Goal: Task Accomplishment & Management: Manage account settings

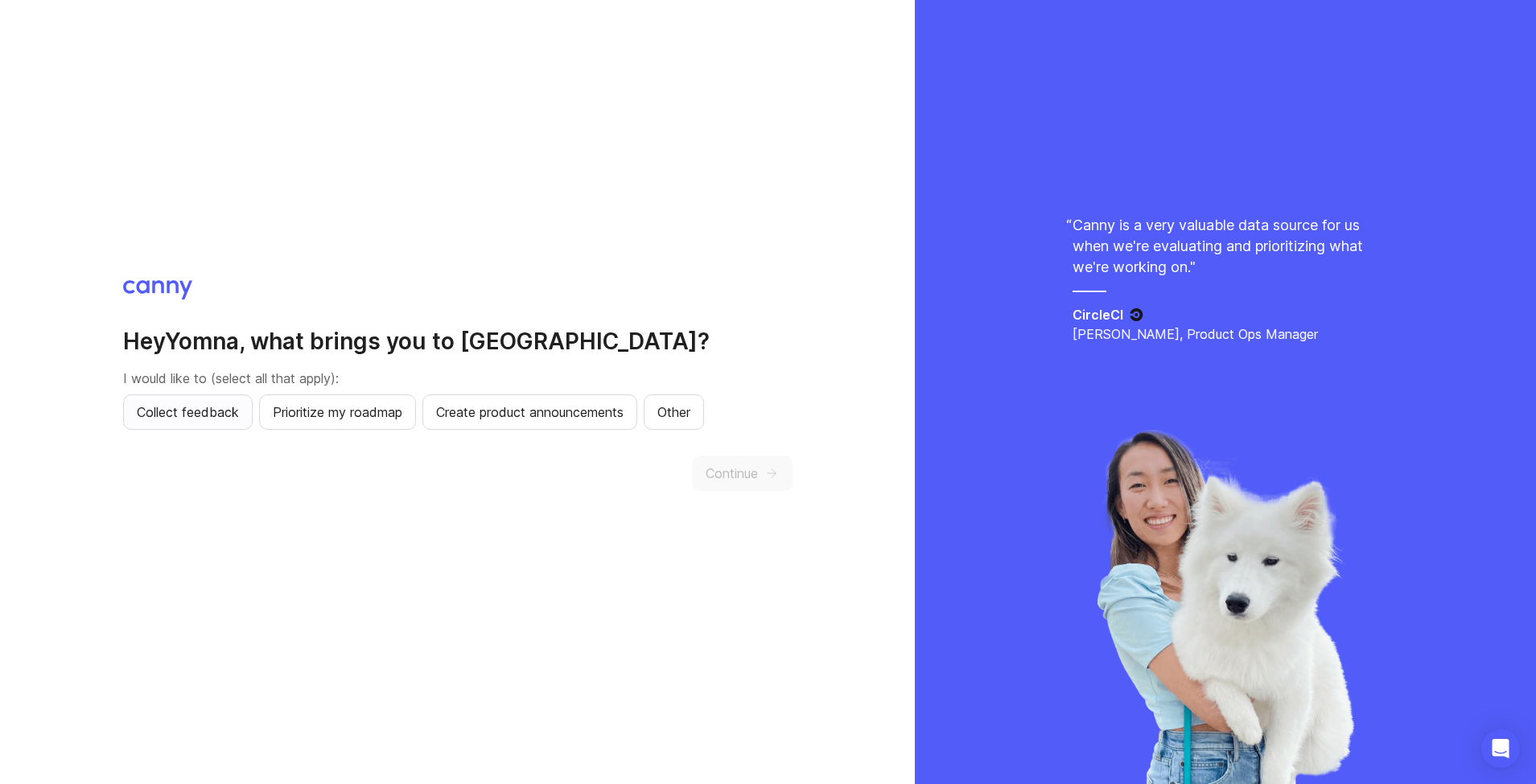
click at [189, 408] on span "Collect feedback" at bounding box center [188, 411] width 102 height 19
click at [340, 409] on span "Prioritize my roadmap" at bounding box center [337, 411] width 130 height 19
click at [531, 410] on span "Create product announcements" at bounding box center [530, 411] width 188 height 19
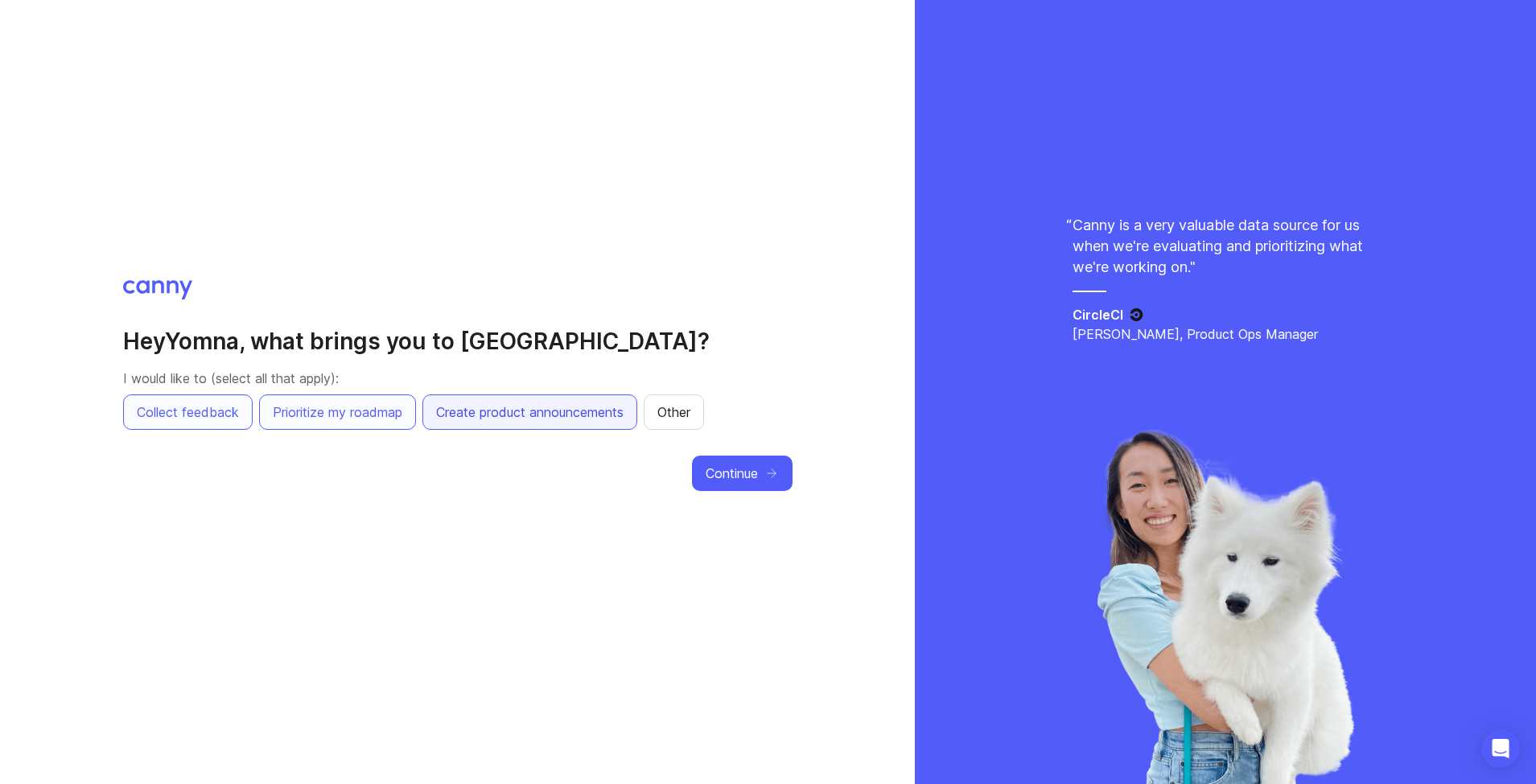
click at [597, 407] on span "Create product announcements" at bounding box center [530, 411] width 188 height 19
click at [677, 411] on span "Other" at bounding box center [674, 411] width 33 height 19
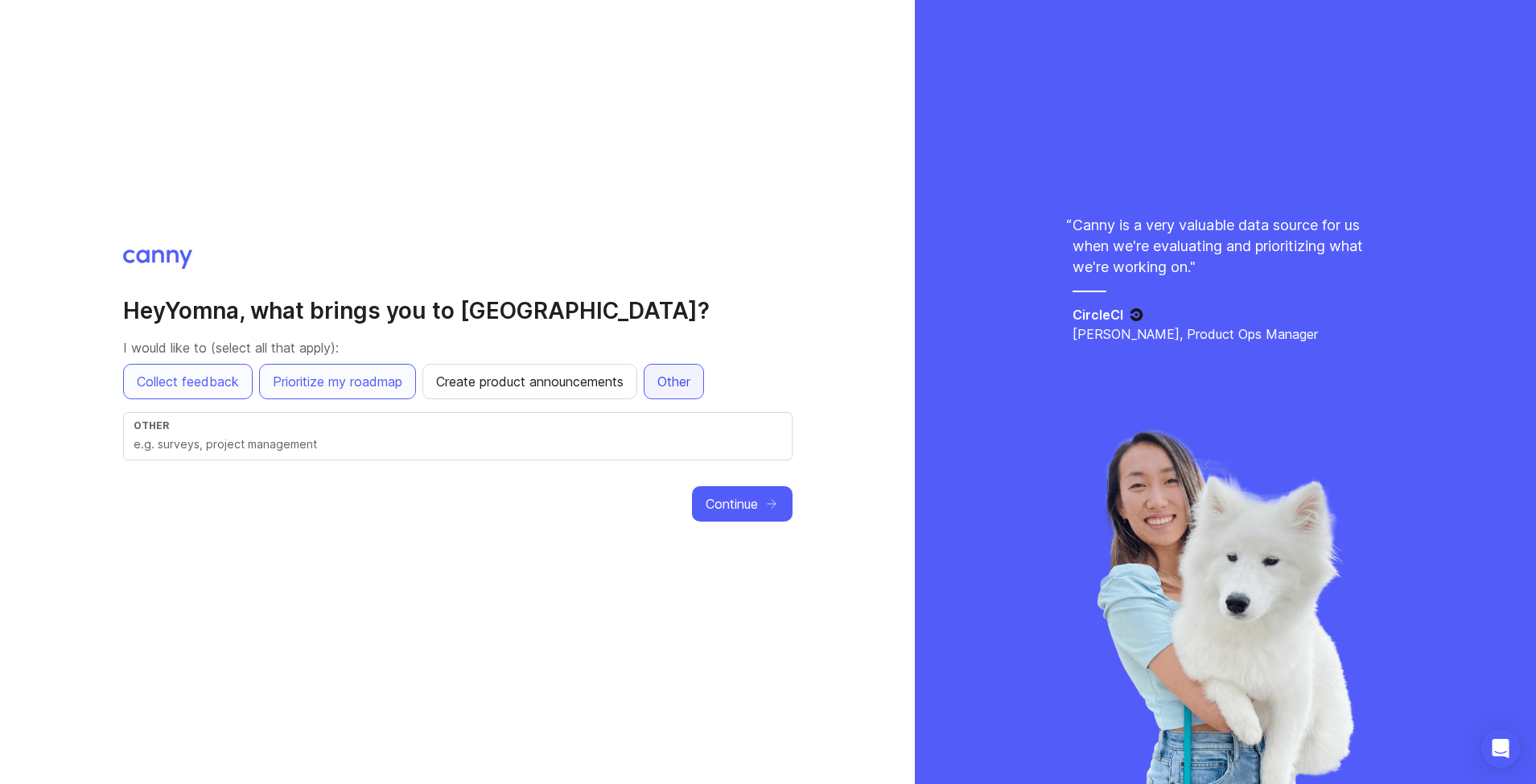
click at [687, 385] on span "Other" at bounding box center [674, 381] width 33 height 19
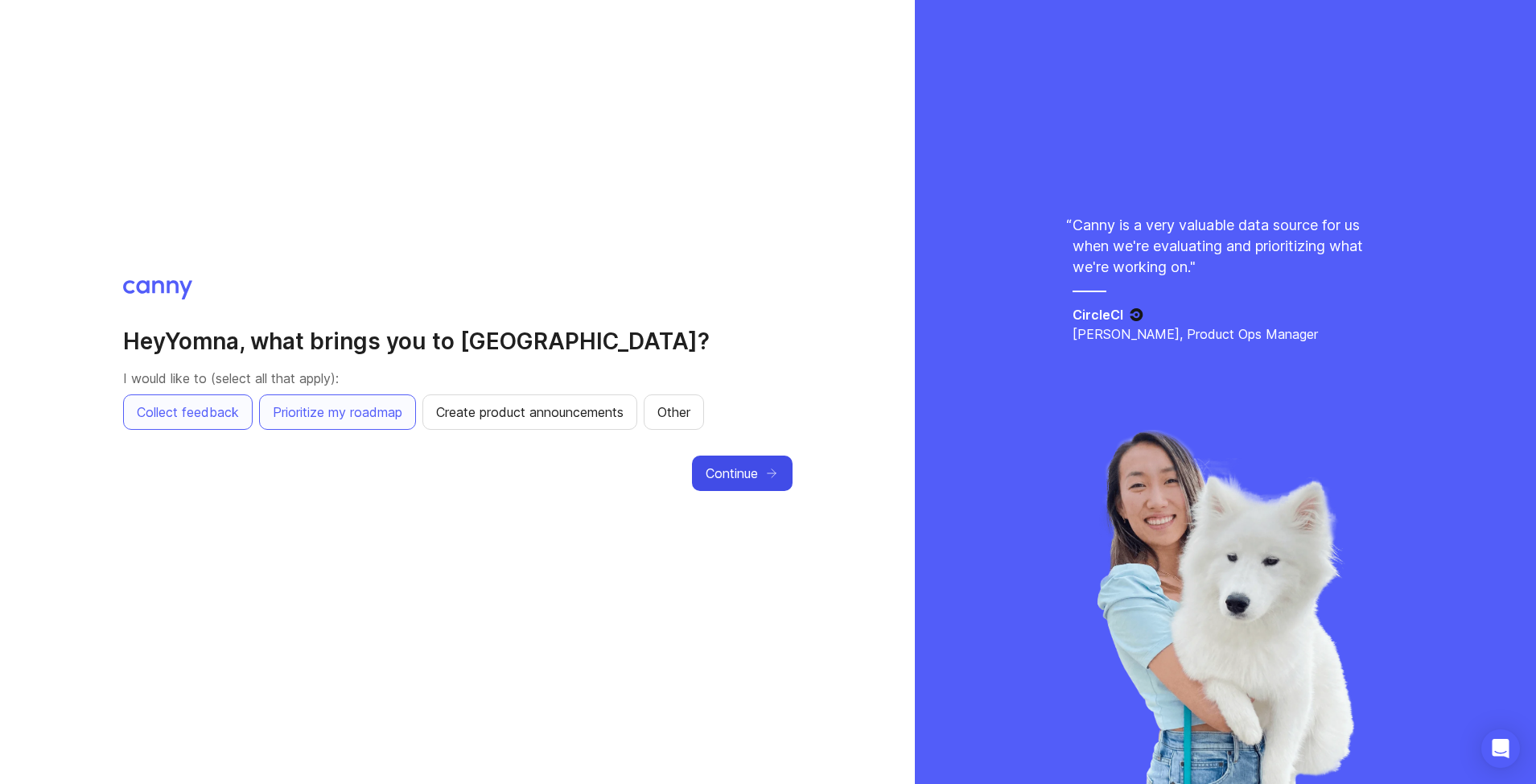
click at [722, 472] on span "Continue" at bounding box center [732, 473] width 52 height 19
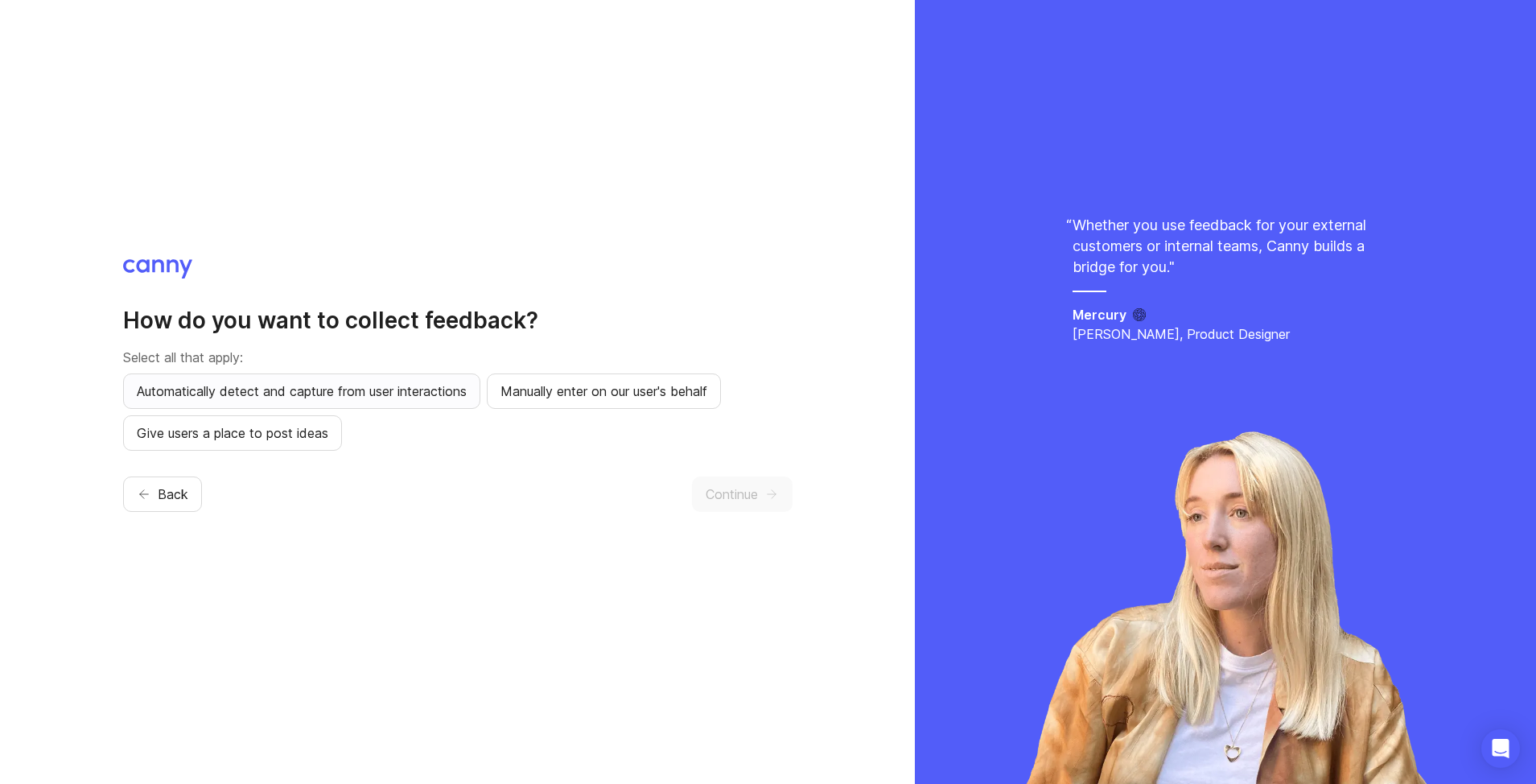
click at [325, 399] on span "Automatically detect and capture from user interactions" at bounding box center [302, 390] width 330 height 19
click at [572, 396] on span "Manually enter on our user's behalf" at bounding box center [604, 390] width 207 height 19
click at [292, 439] on span "Give users a place to post ideas" at bounding box center [233, 433] width 192 height 19
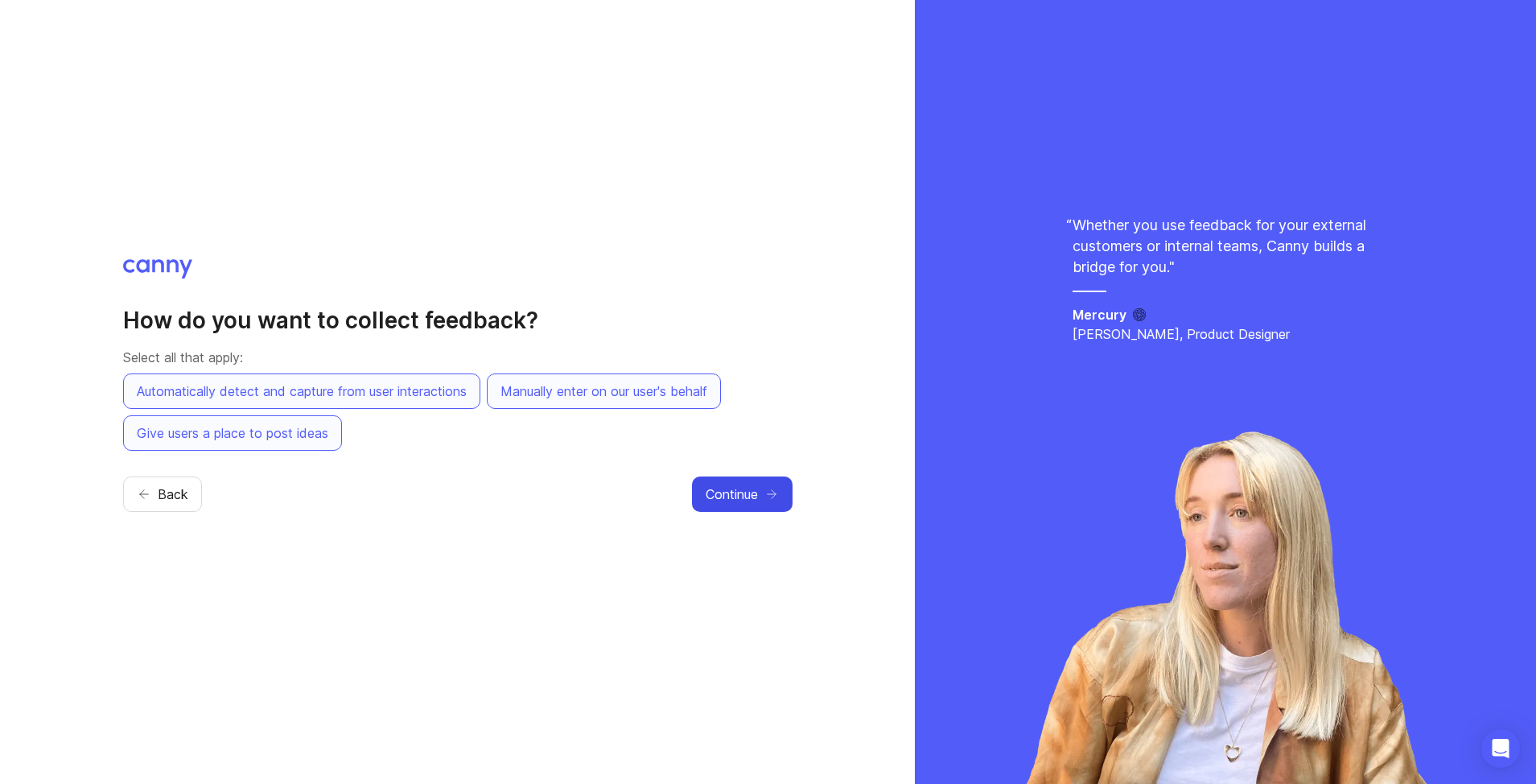
click at [747, 501] on span "Continue" at bounding box center [732, 493] width 52 height 19
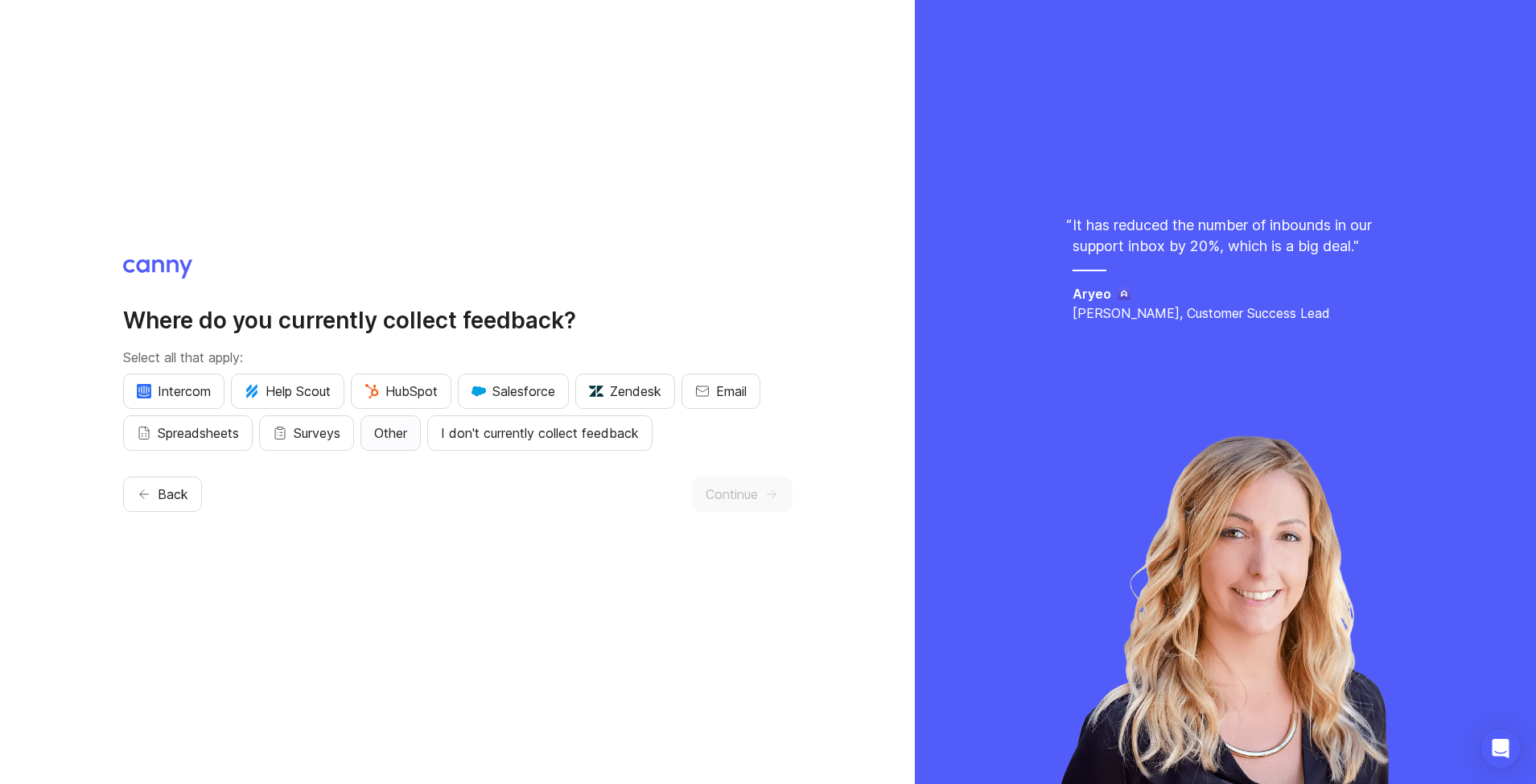
click at [399, 437] on span "Other" at bounding box center [390, 433] width 33 height 19
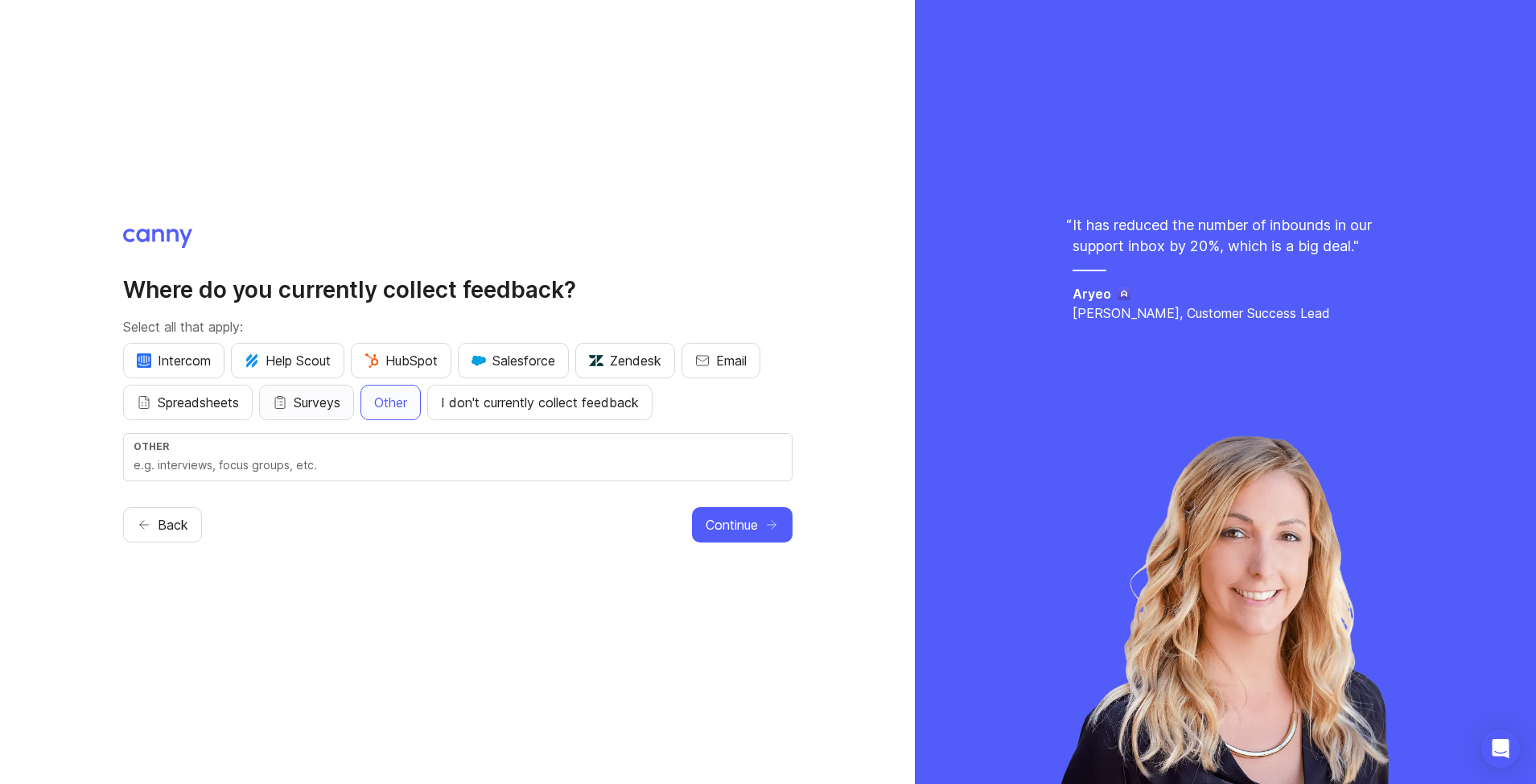
click at [307, 408] on span "Surveys" at bounding box center [317, 402] width 47 height 19
click at [191, 399] on span "Spreadsheets" at bounding box center [199, 402] width 81 height 19
click at [739, 366] on span "Email" at bounding box center [731, 360] width 31 height 19
click at [493, 403] on span "I don't currently collect feedback" at bounding box center [540, 402] width 198 height 19
click at [396, 413] on button "Other" at bounding box center [390, 402] width 61 height 36
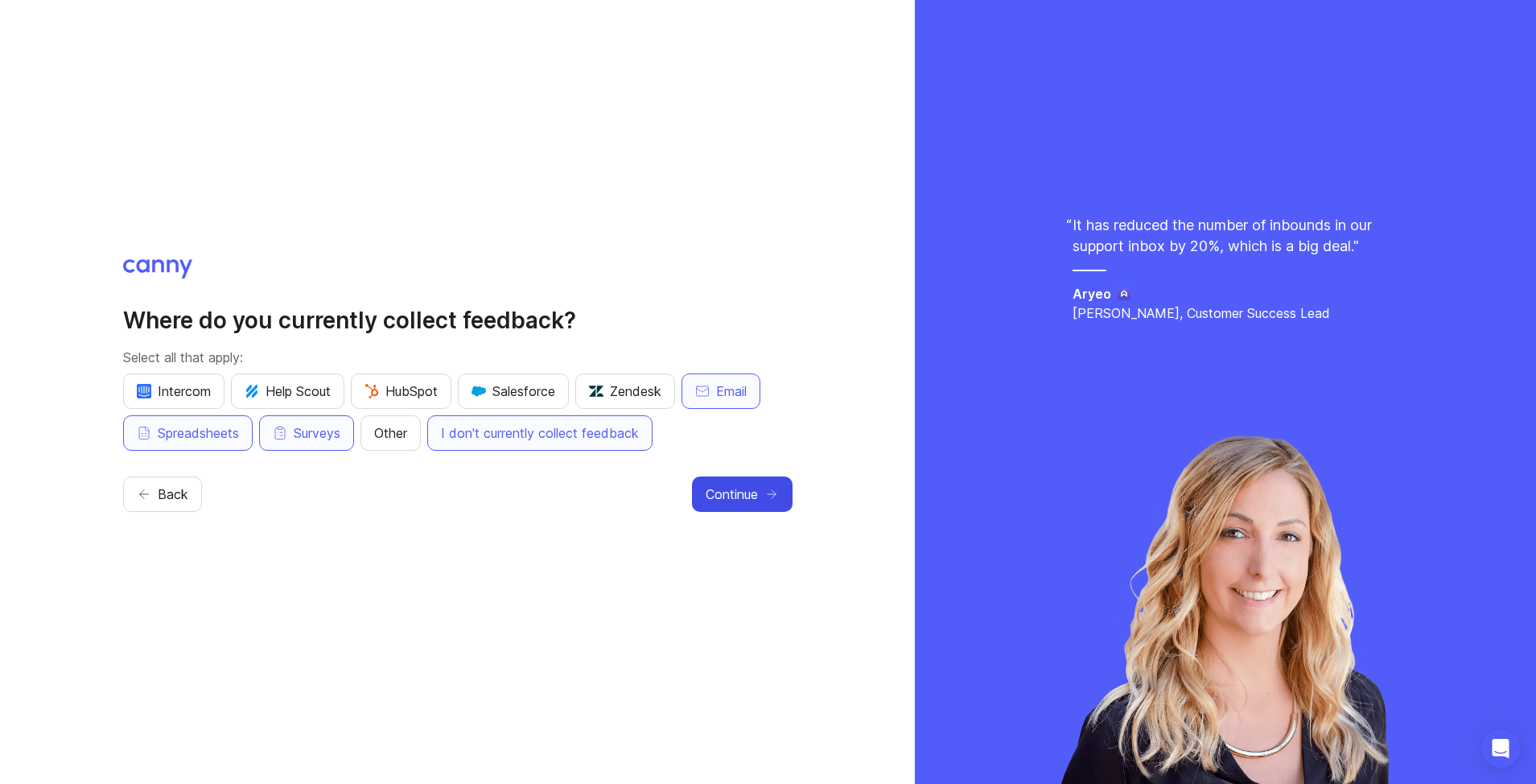
click at [748, 487] on span "Continue" at bounding box center [732, 493] width 52 height 19
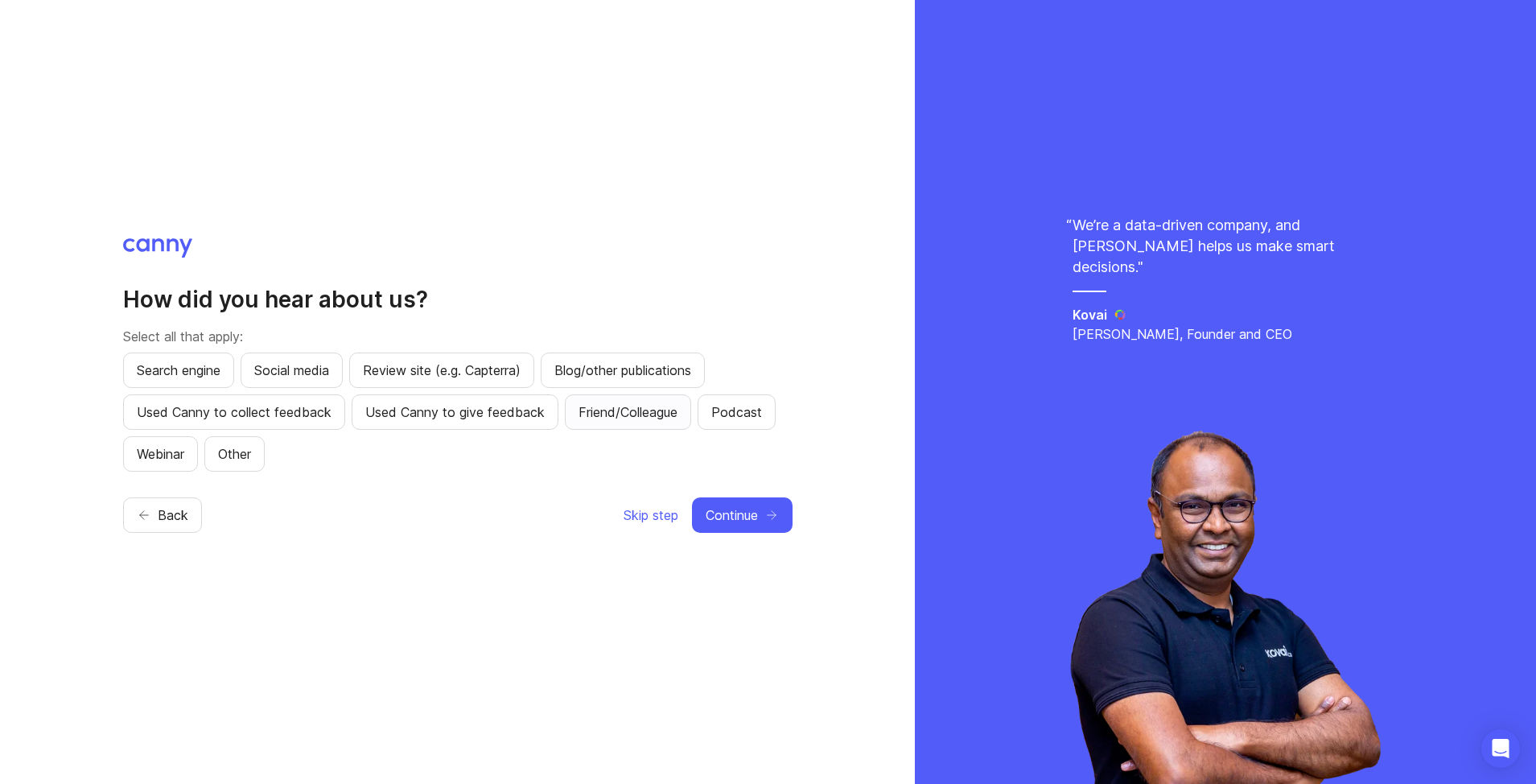
click at [629, 416] on span "Friend/Colleague" at bounding box center [628, 411] width 99 height 19
click at [748, 520] on span "Continue" at bounding box center [732, 514] width 52 height 19
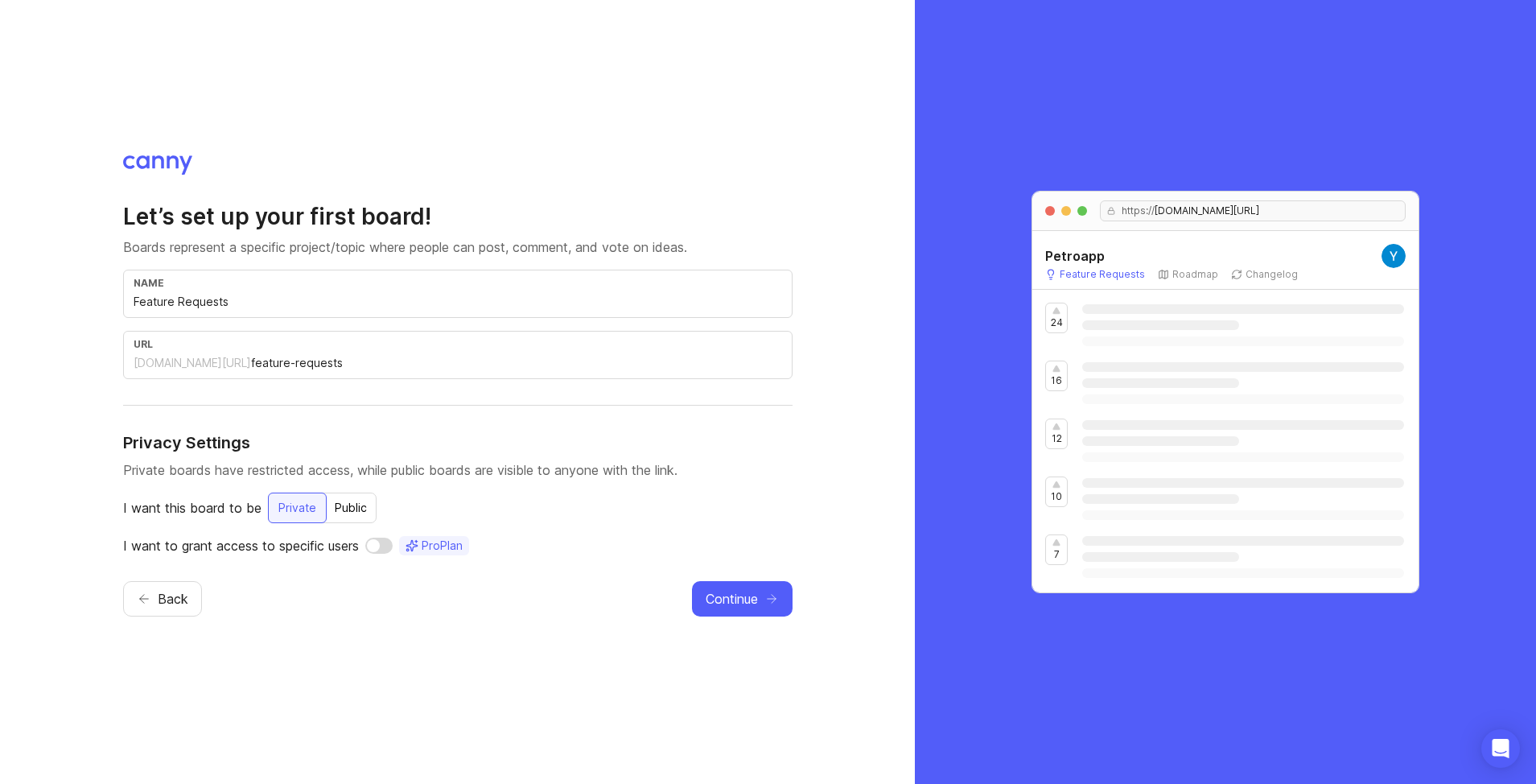
click at [214, 297] on input "Feature Requests" at bounding box center [458, 301] width 649 height 17
click at [258, 306] on input "Feature Requests" at bounding box center [458, 301] width 649 height 17
click at [734, 599] on span "Continue" at bounding box center [732, 598] width 52 height 19
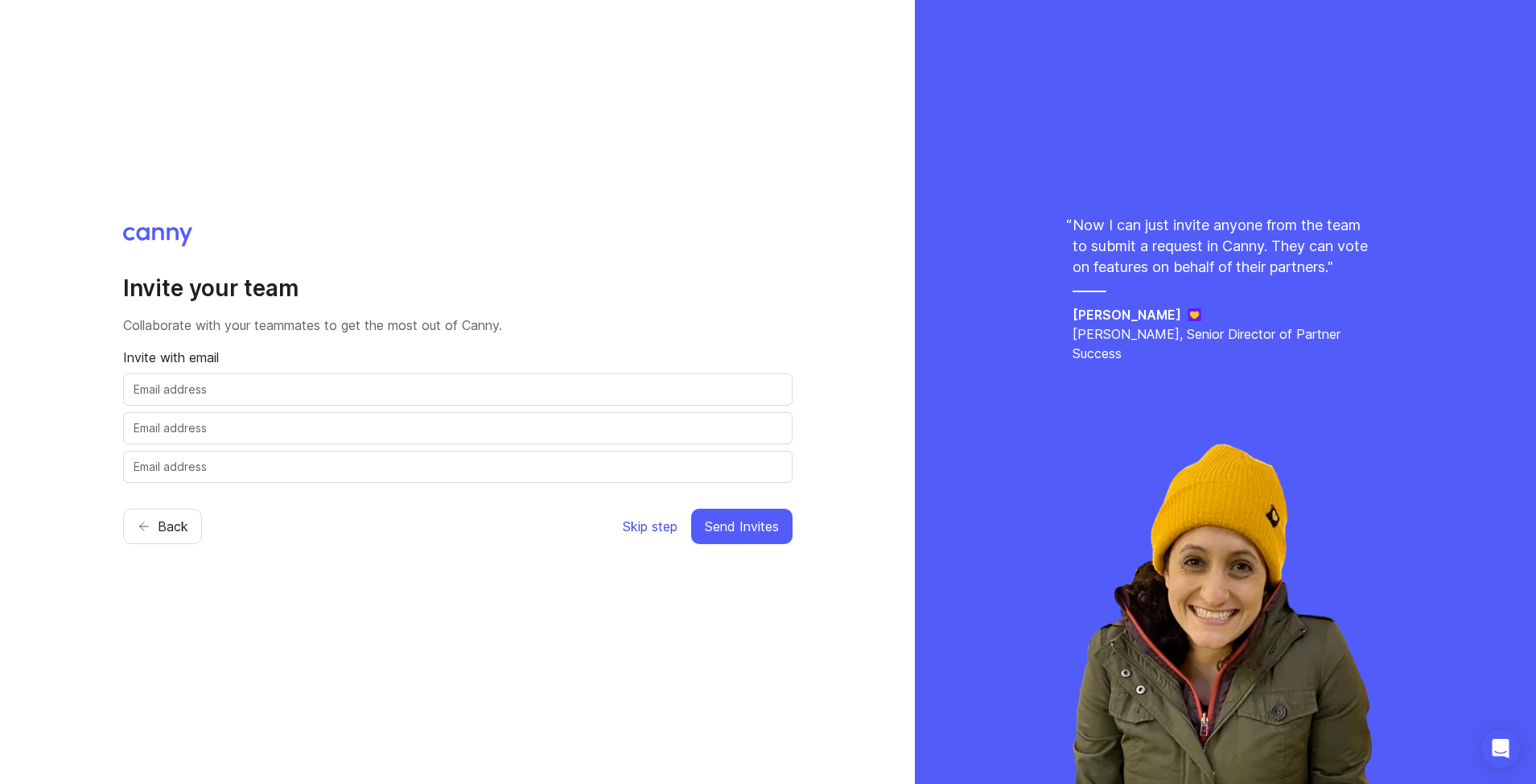
click at [654, 527] on span "Skip step" at bounding box center [650, 526] width 55 height 19
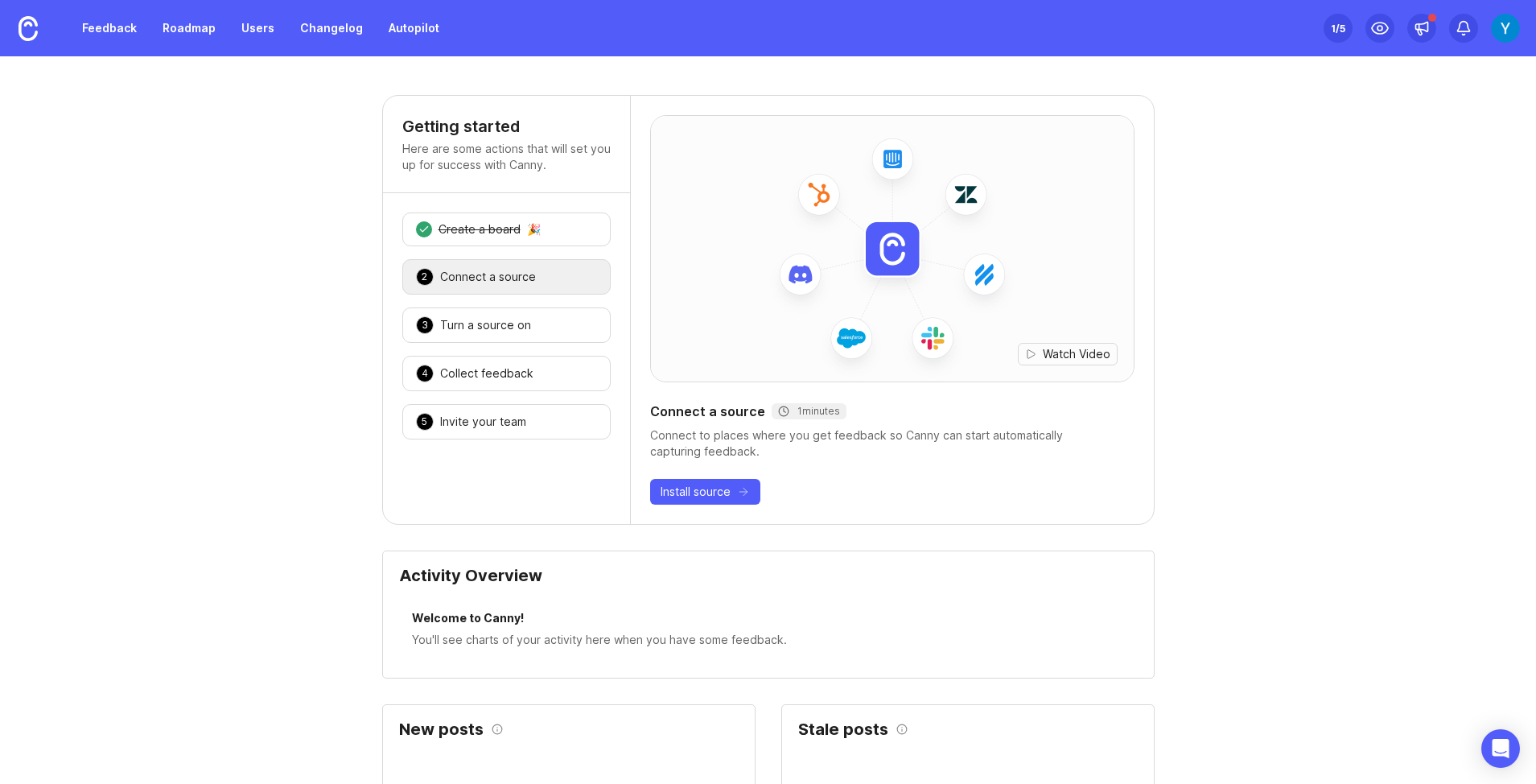
click at [474, 273] on div "Connect a source" at bounding box center [488, 277] width 96 height 16
click at [529, 277] on div "Connect a source" at bounding box center [488, 277] width 96 height 16
click at [1035, 351] on icon "button" at bounding box center [1031, 354] width 12 height 12
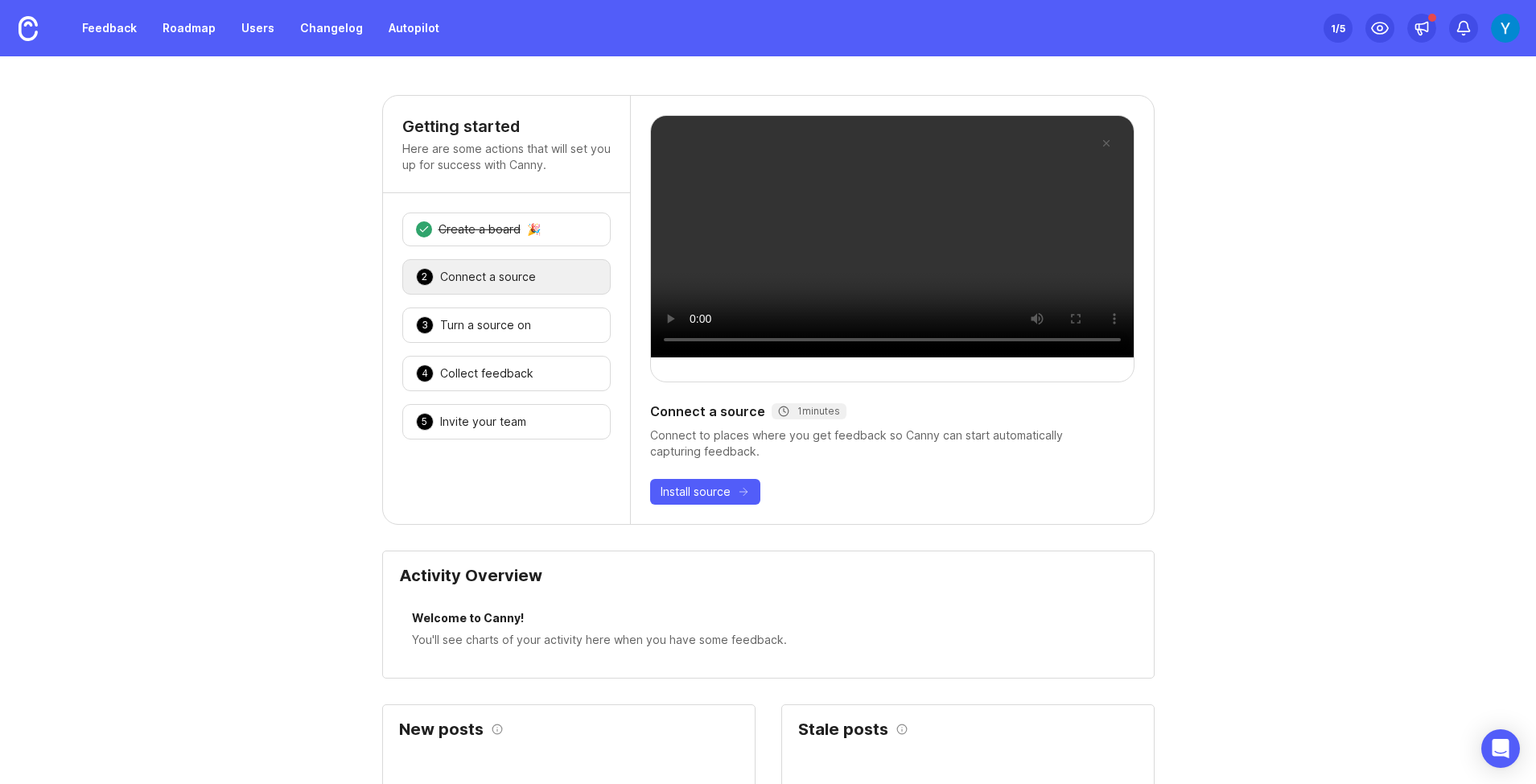
click at [677, 135] on video at bounding box center [892, 236] width 483 height 242
click at [699, 357] on video at bounding box center [892, 236] width 483 height 242
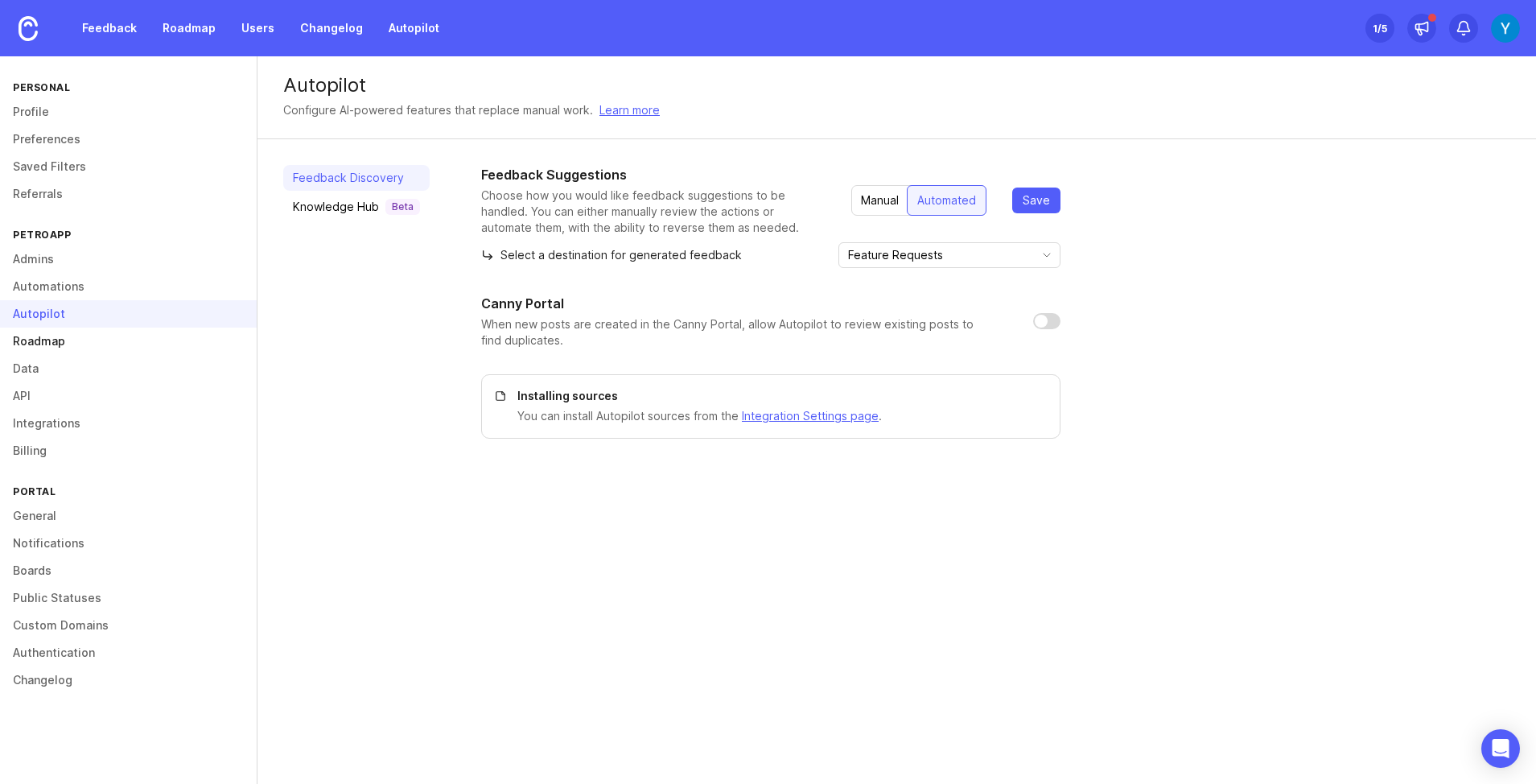
click at [37, 341] on link "Roadmap" at bounding box center [128, 341] width 257 height 27
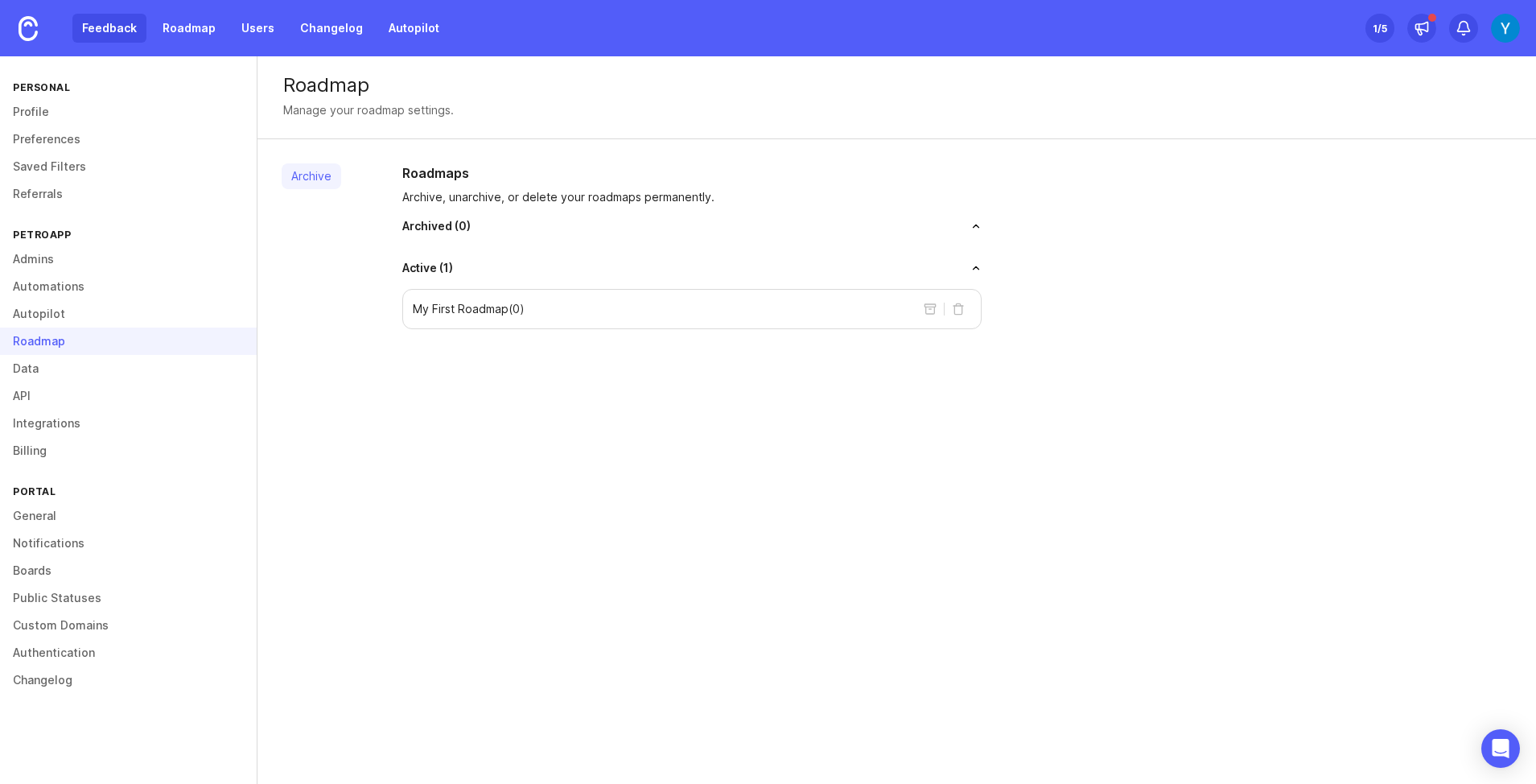
click at [105, 37] on link "Feedback" at bounding box center [109, 27] width 74 height 29
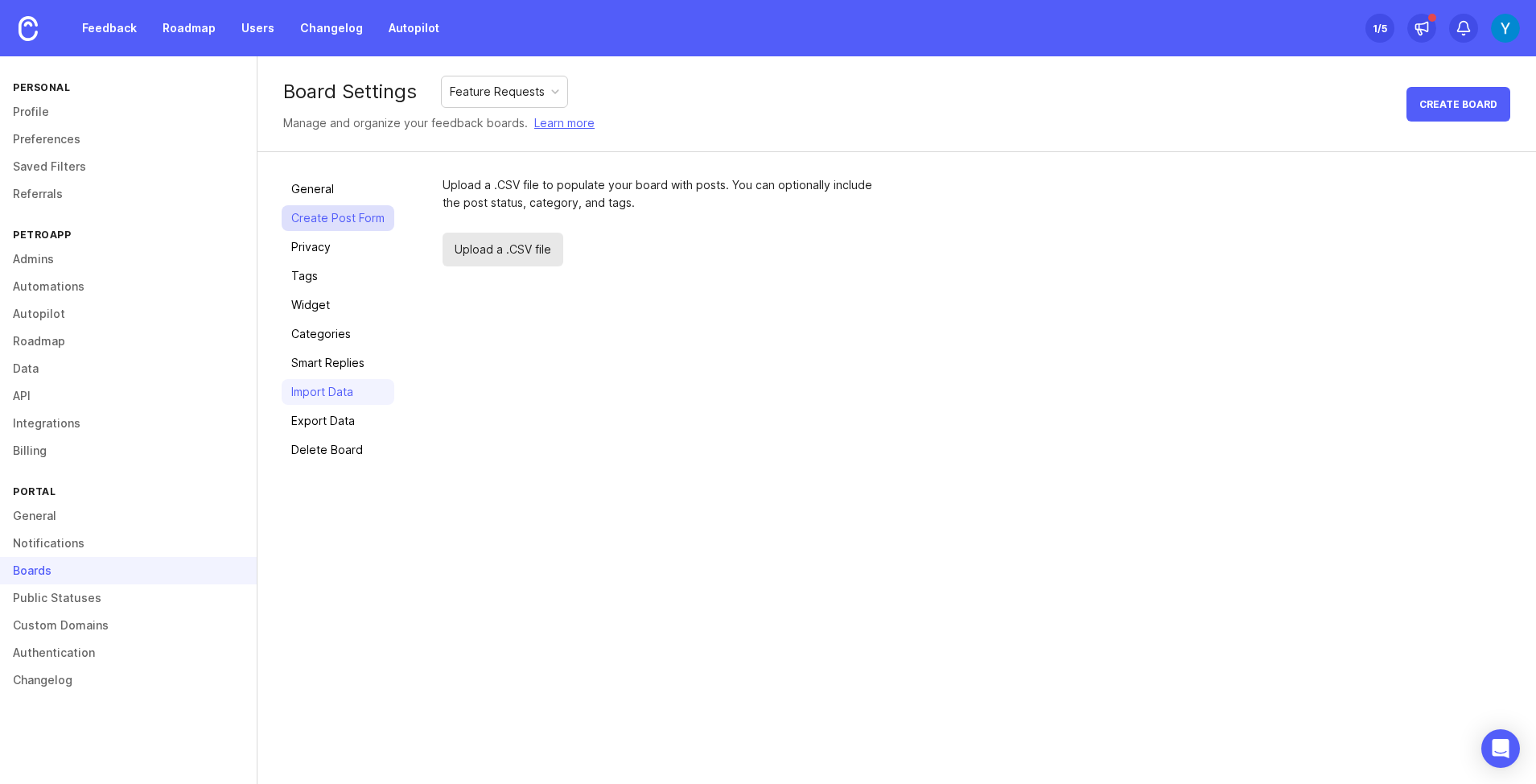
click at [331, 221] on link "Create Post Form" at bounding box center [338, 218] width 113 height 26
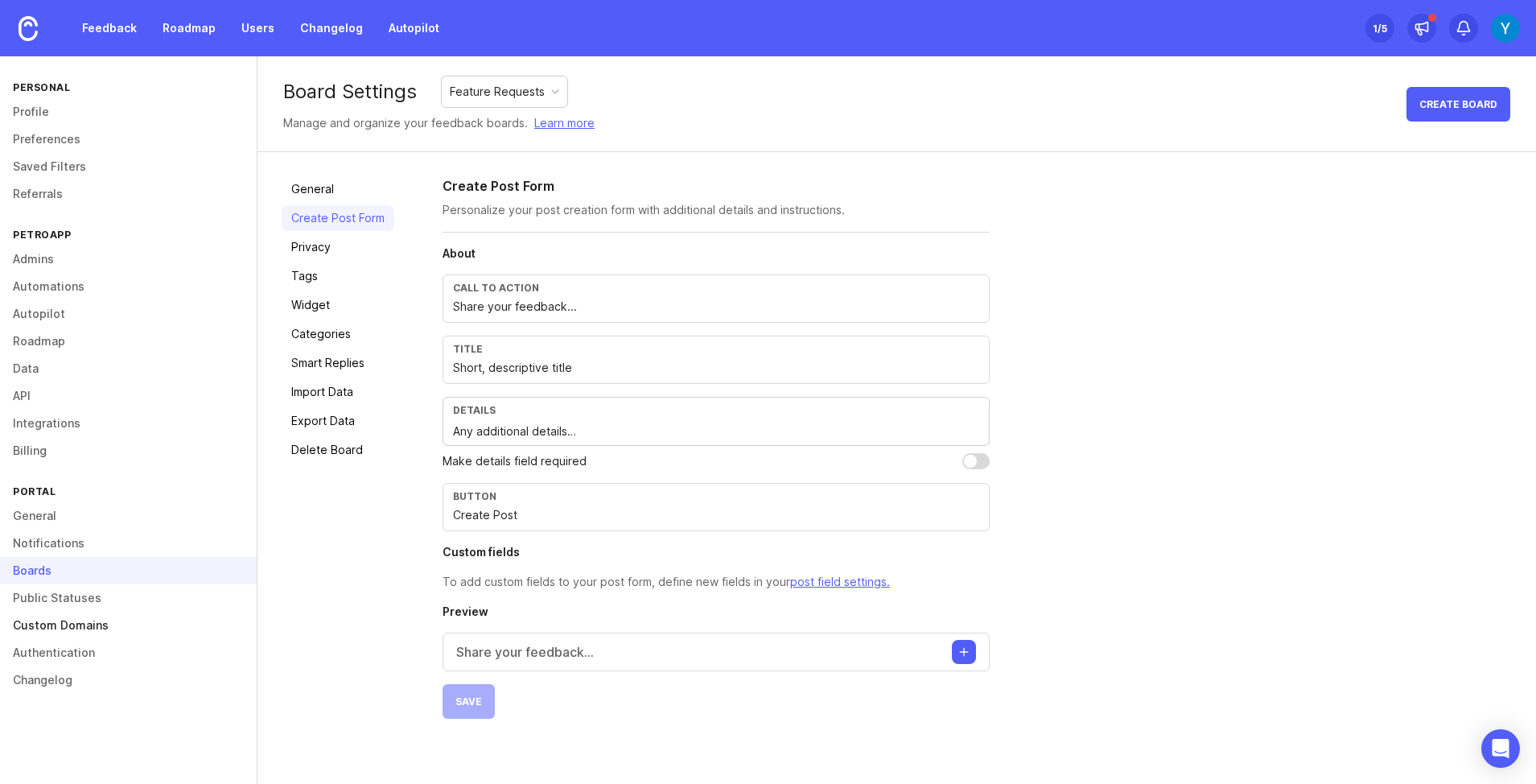
click at [57, 625] on link "Custom Domains" at bounding box center [128, 625] width 257 height 27
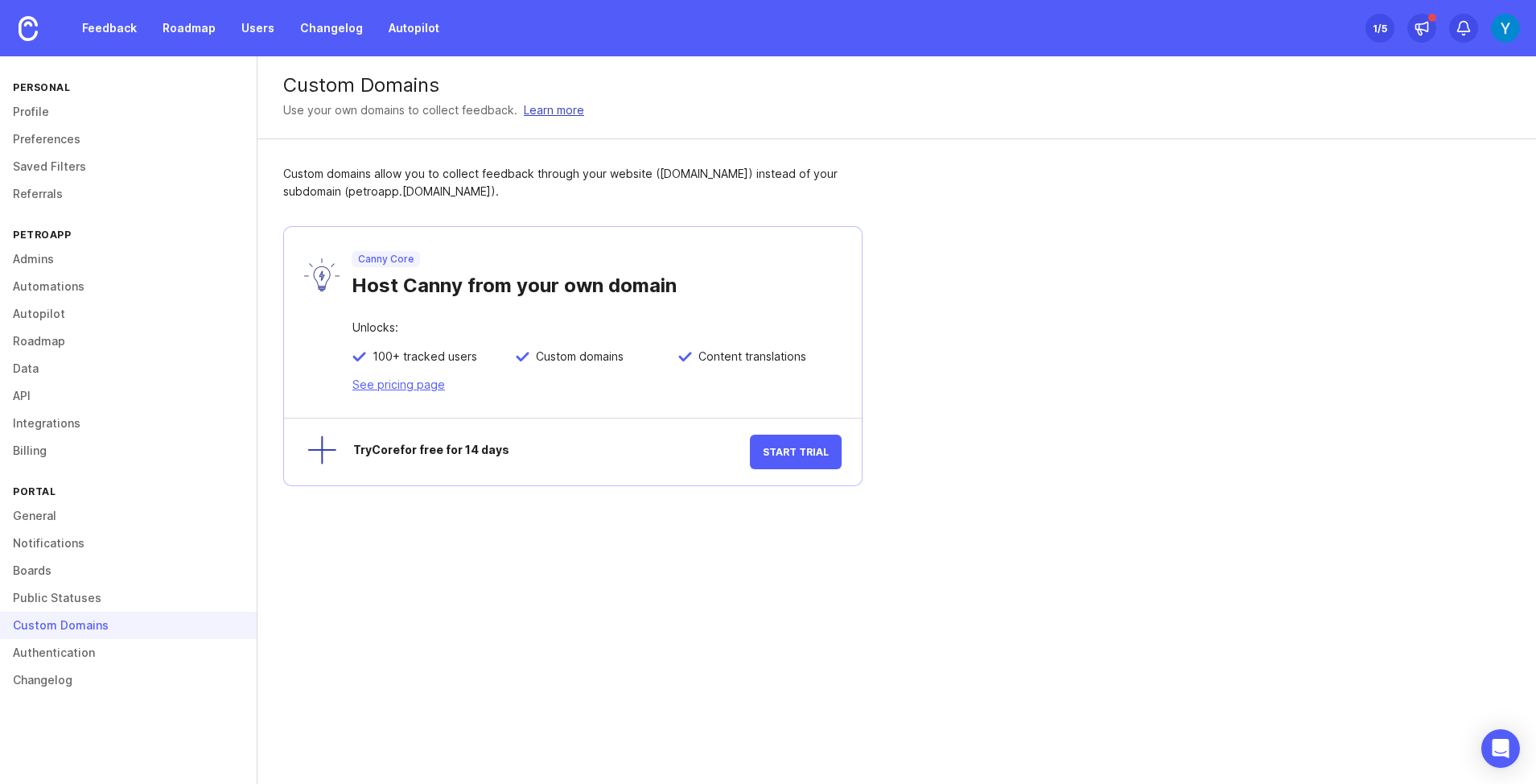
click at [532, 112] on link "Learn more" at bounding box center [554, 110] width 61 height 17
click at [1024, 96] on div "Custom Domains Use your own domains to collect feedback. Learn more" at bounding box center [896, 98] width 1278 height 83
click at [60, 654] on link "Authentication" at bounding box center [128, 652] width 257 height 27
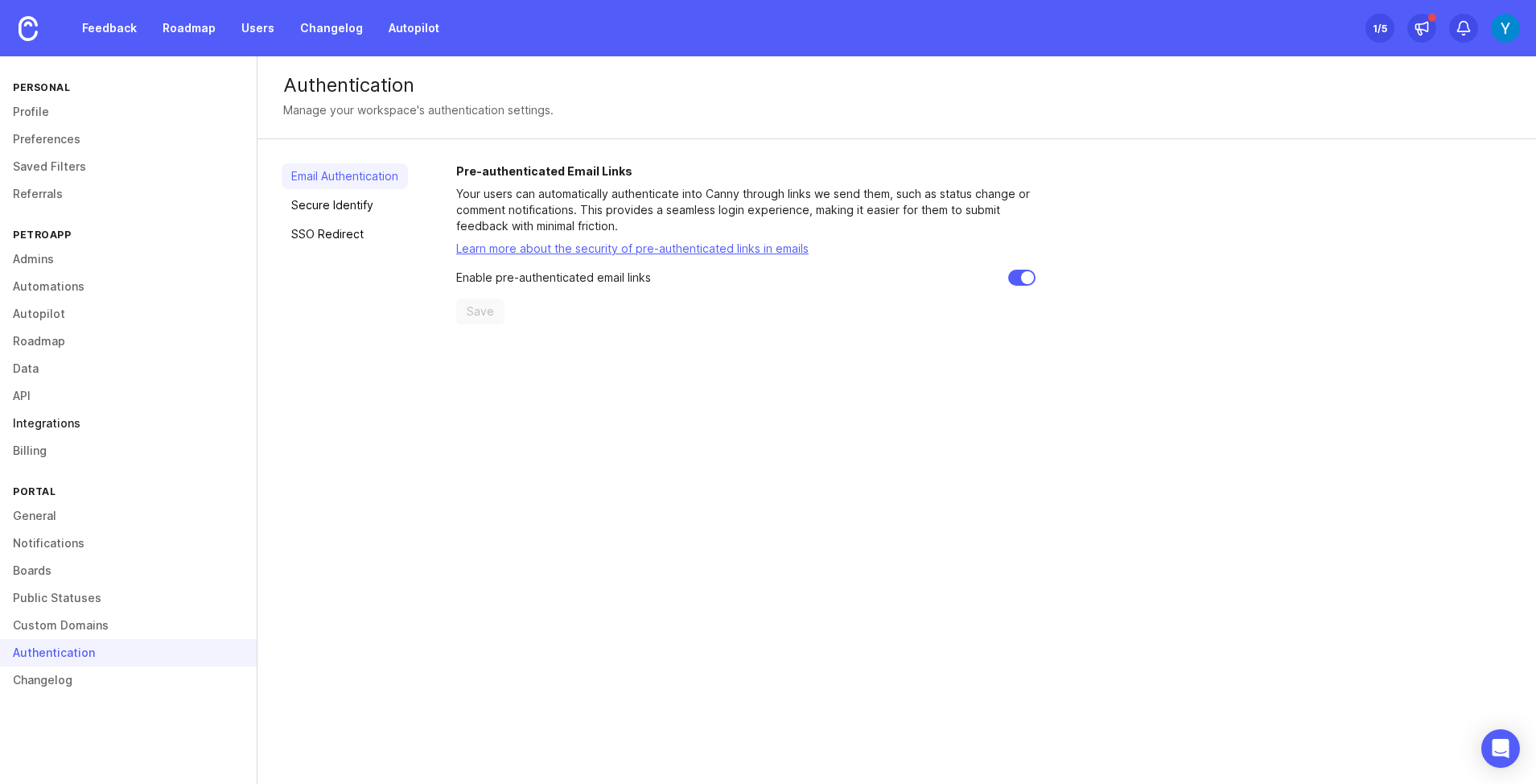
click at [55, 419] on link "Integrations" at bounding box center [128, 423] width 257 height 27
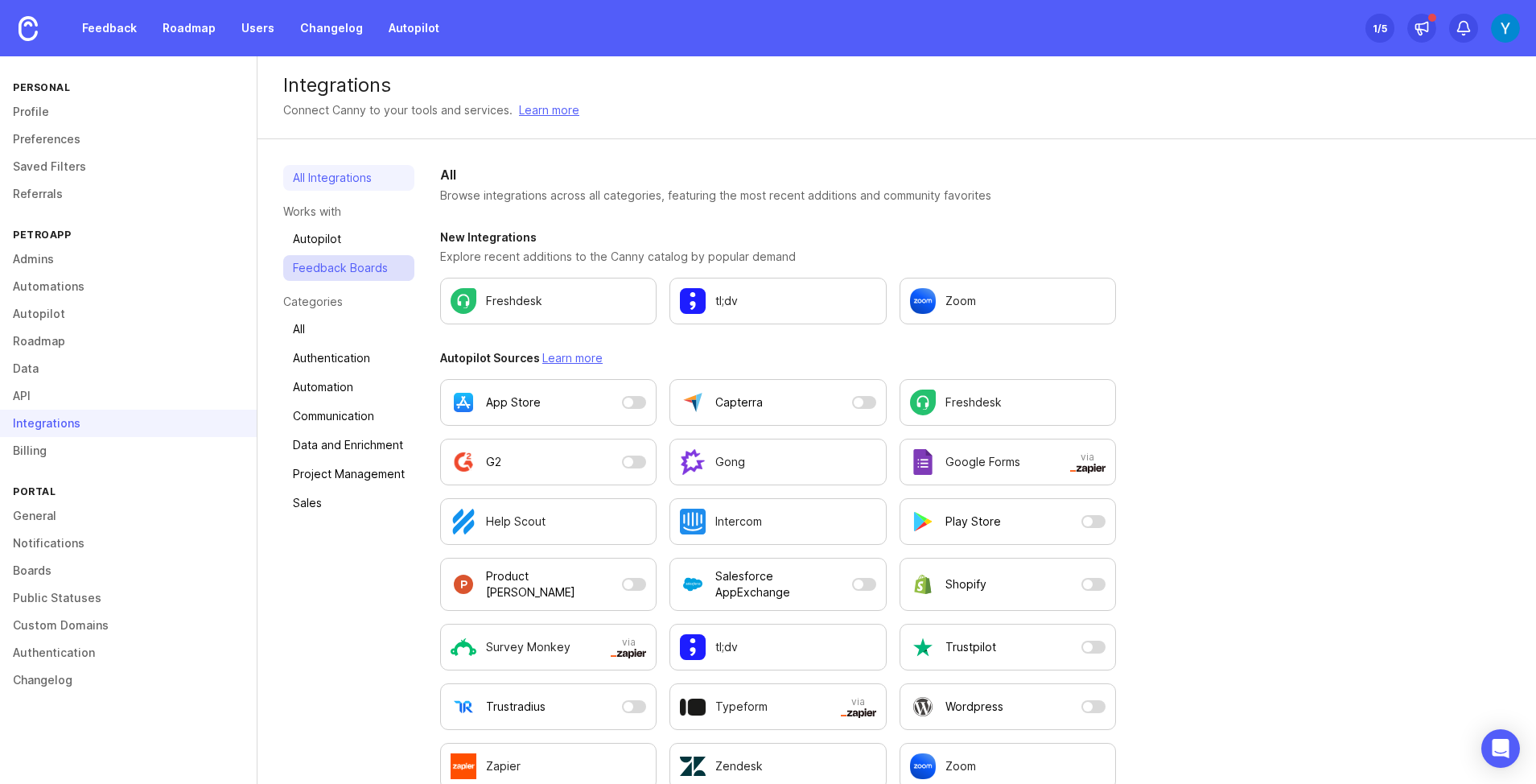
click at [332, 275] on link "Feedback Boards" at bounding box center [349, 267] width 131 height 26
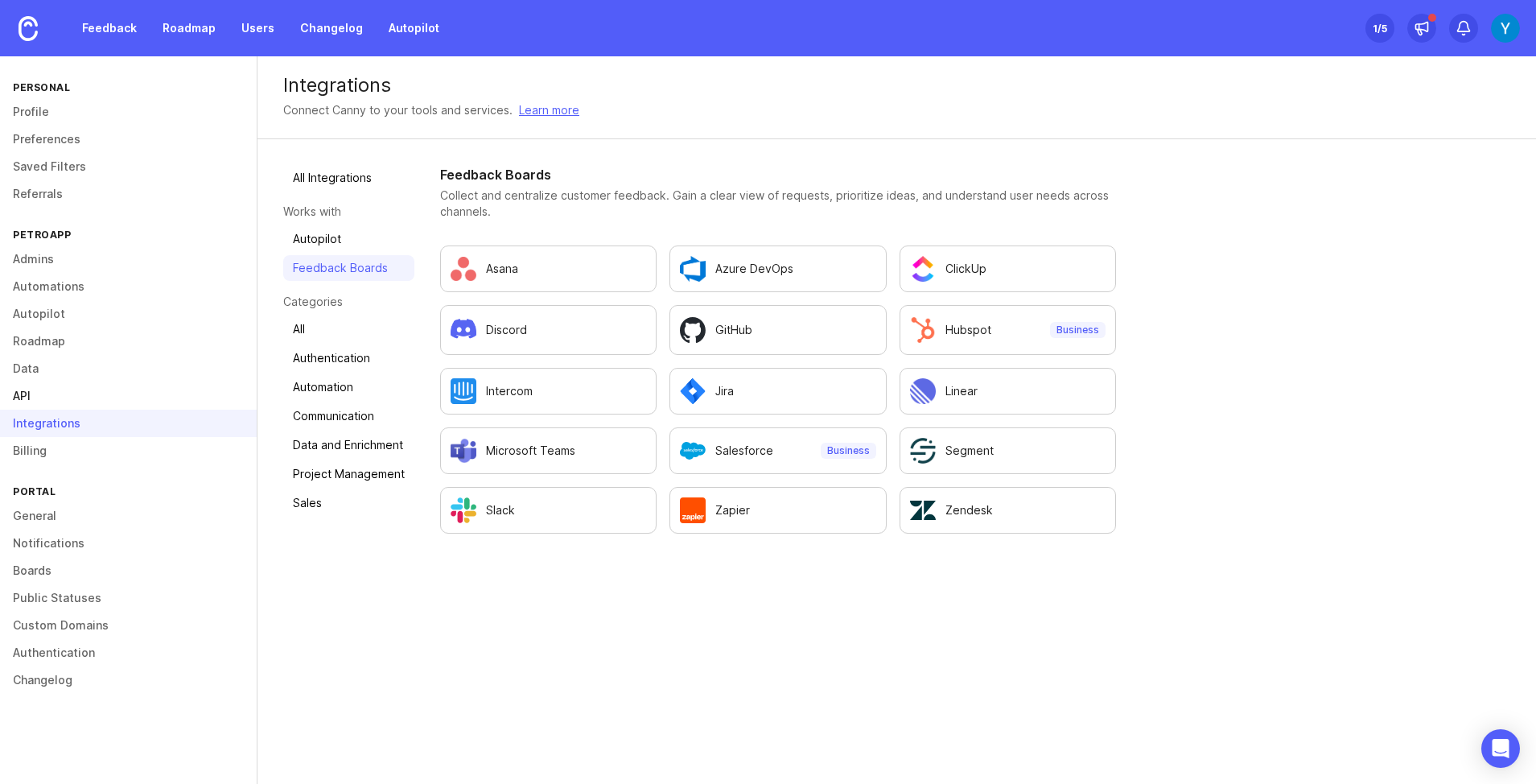
click at [40, 391] on link "API" at bounding box center [128, 395] width 257 height 27
